Goal: Navigation & Orientation: Find specific page/section

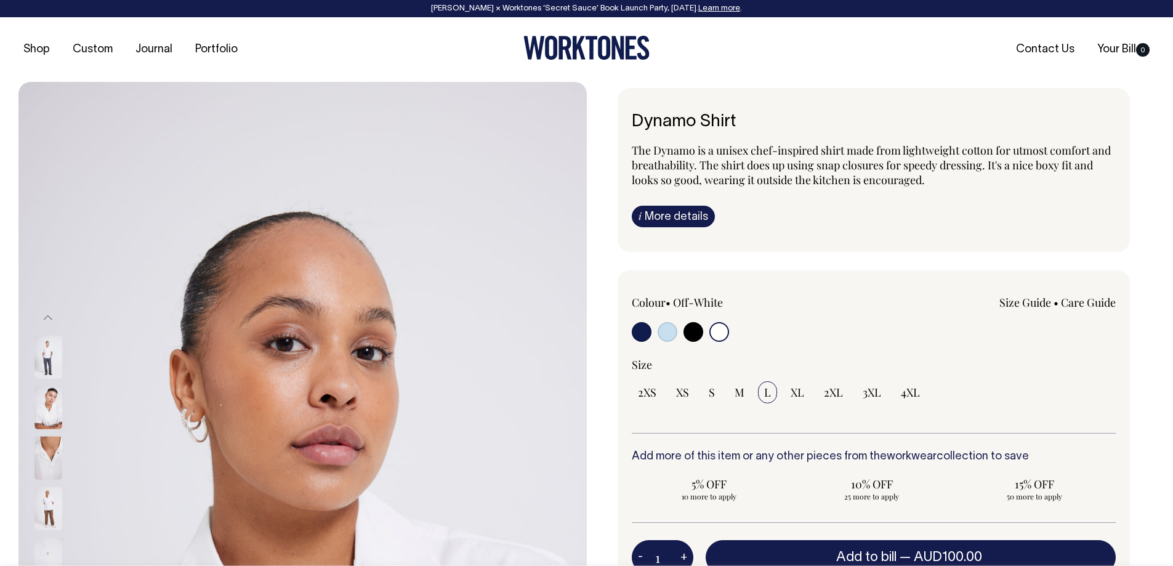
click at [43, 416] on img at bounding box center [48, 407] width 28 height 43
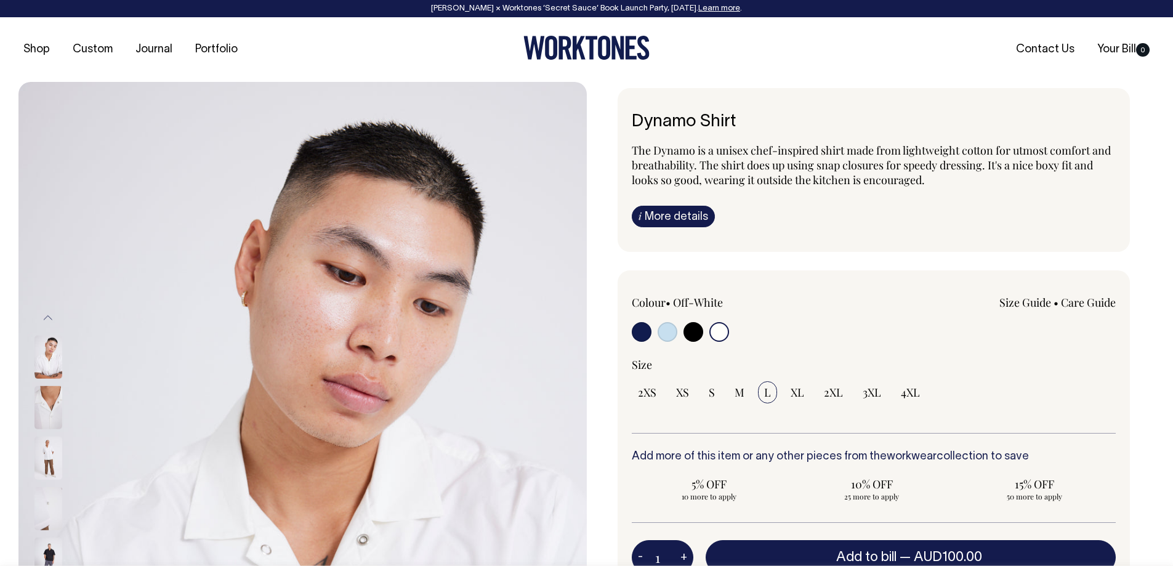
click at [206, 47] on link "Portfolio" at bounding box center [216, 49] width 52 height 20
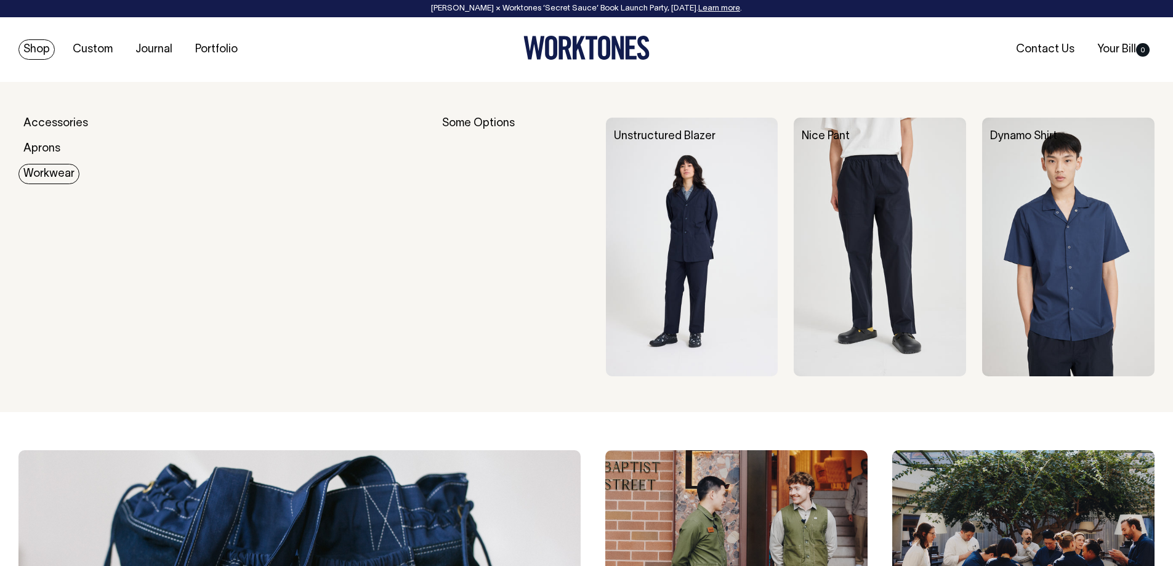
click at [62, 169] on link "Workwear" at bounding box center [48, 174] width 61 height 20
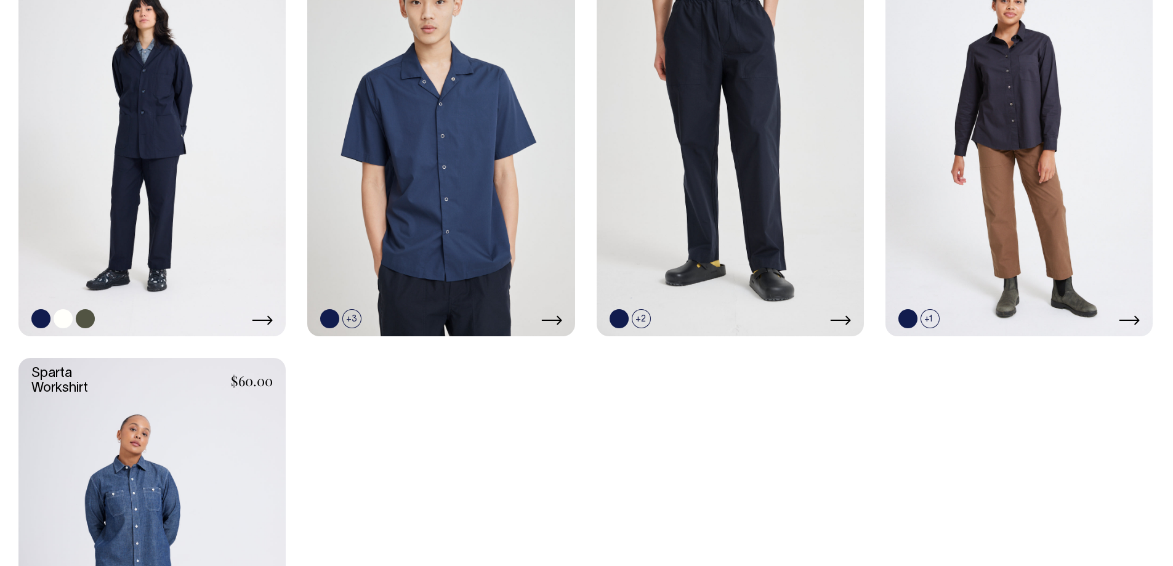
scroll to position [678, 0]
